Goal: Book appointment/travel/reservation

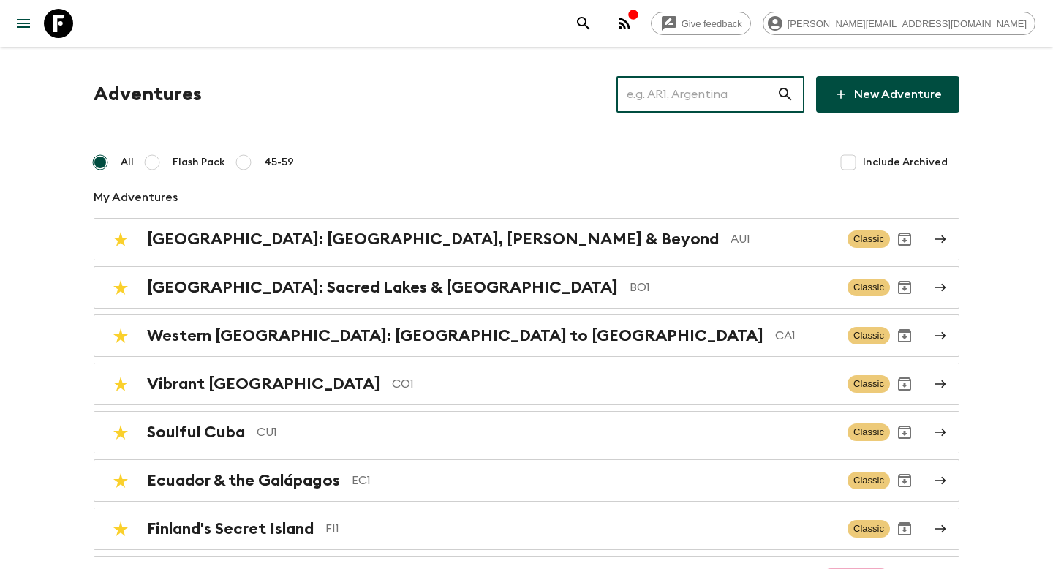
click at [708, 110] on input "text" at bounding box center [696, 94] width 160 height 41
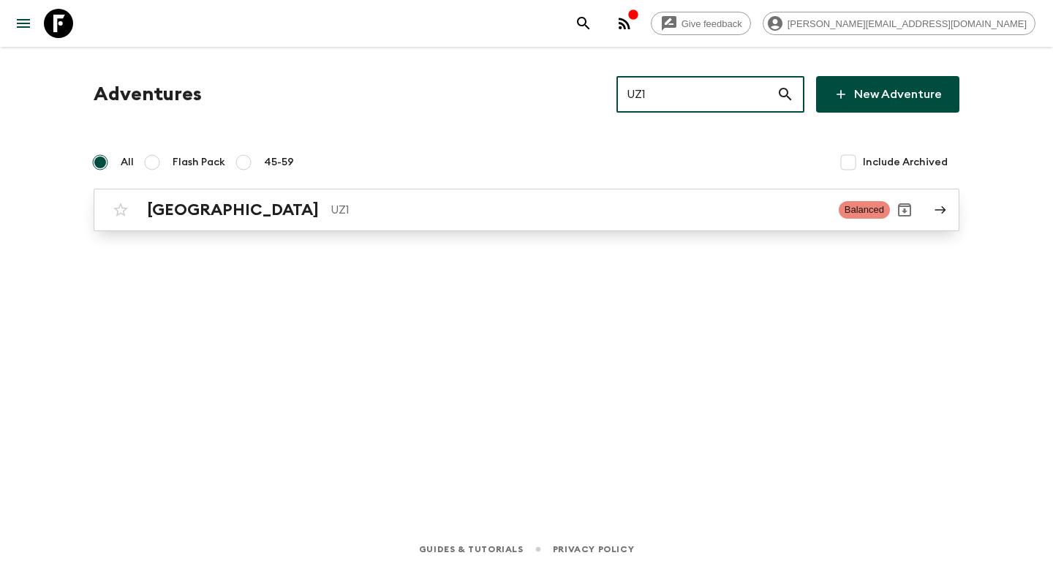
type input "UZ1"
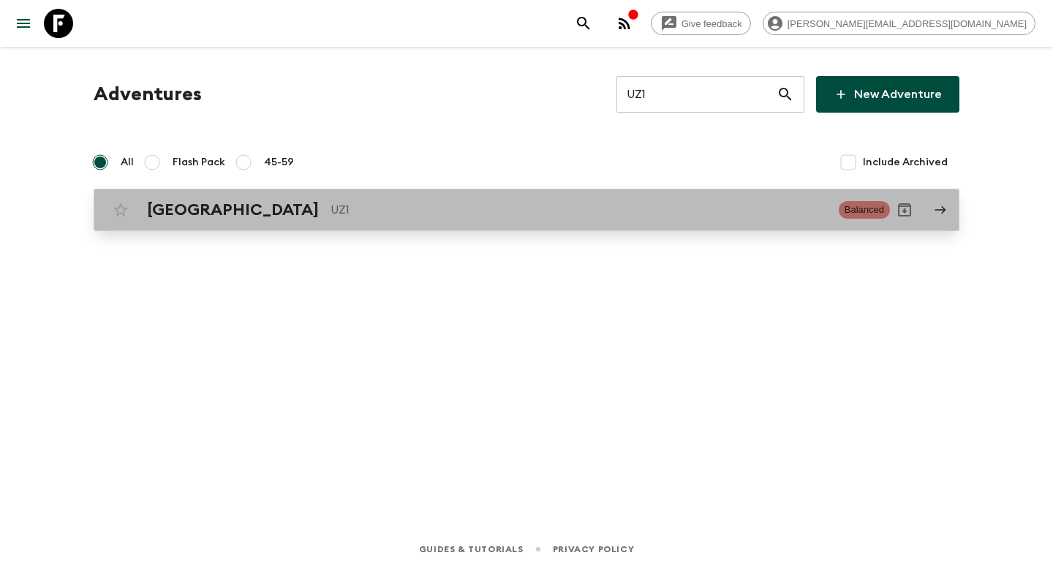
click at [499, 209] on p "UZ1" at bounding box center [578, 210] width 496 height 18
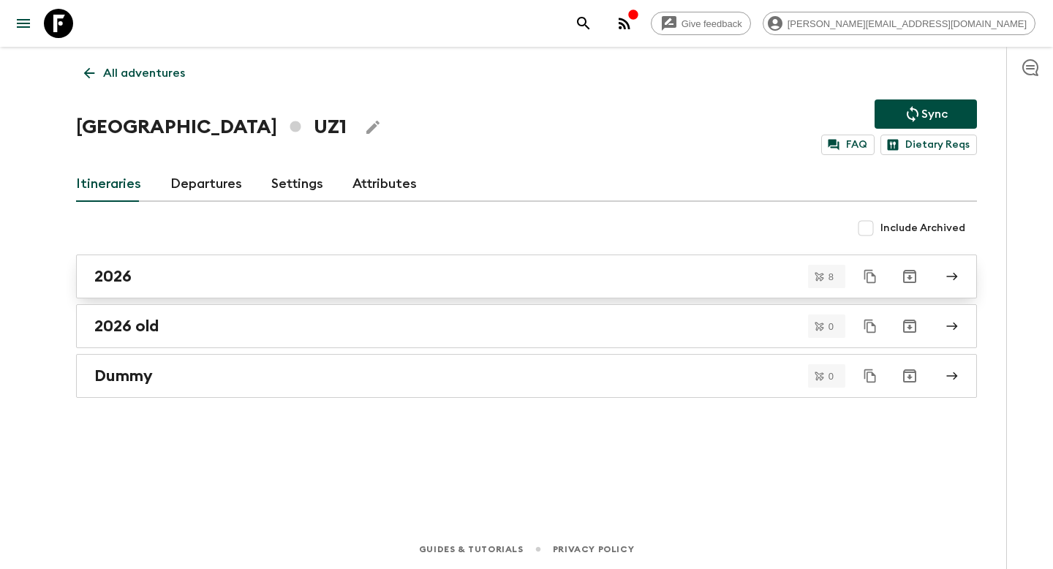
click at [230, 289] on link "2026" at bounding box center [526, 276] width 900 height 44
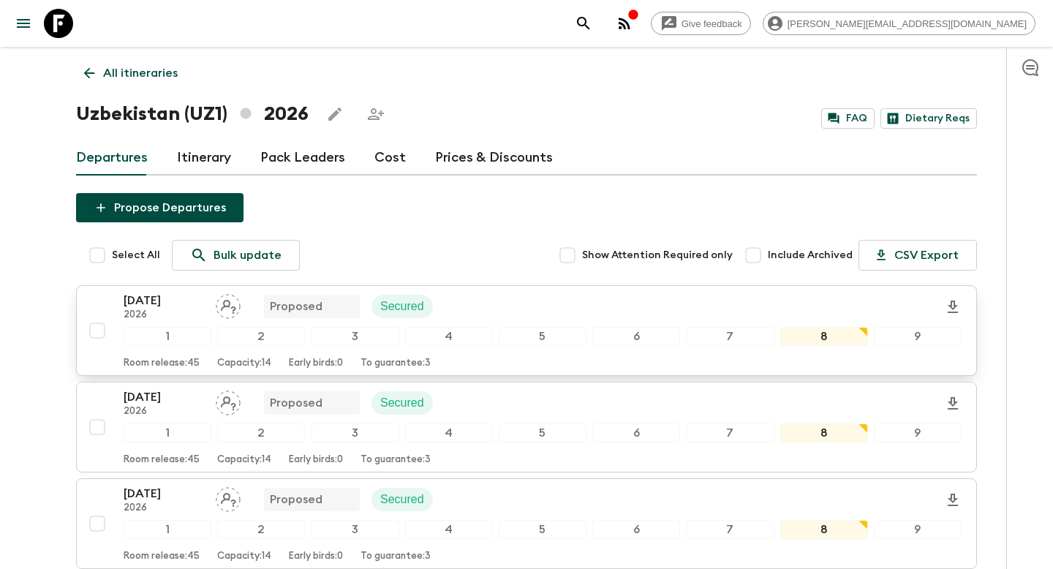
click at [168, 301] on p "[DATE]" at bounding box center [164, 301] width 80 height 18
